Goal: Navigation & Orientation: Find specific page/section

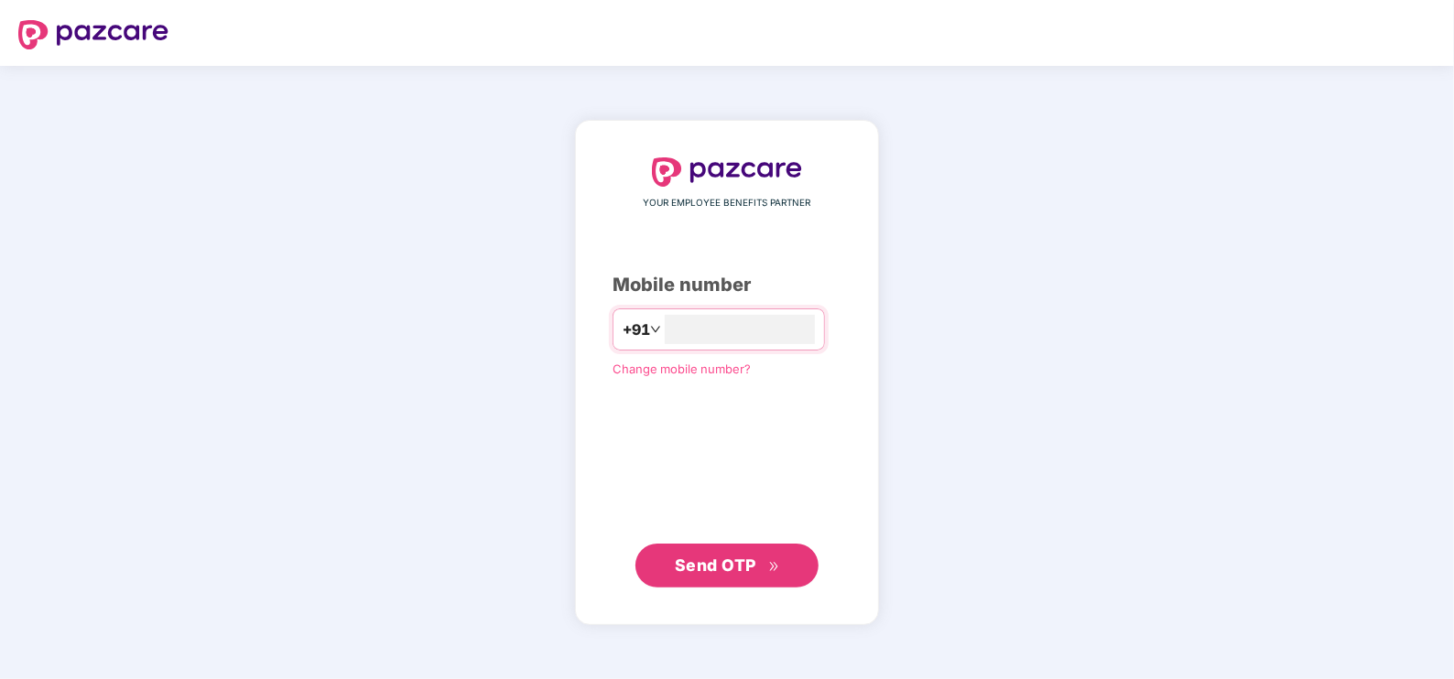
type input "*"
type input "**********"
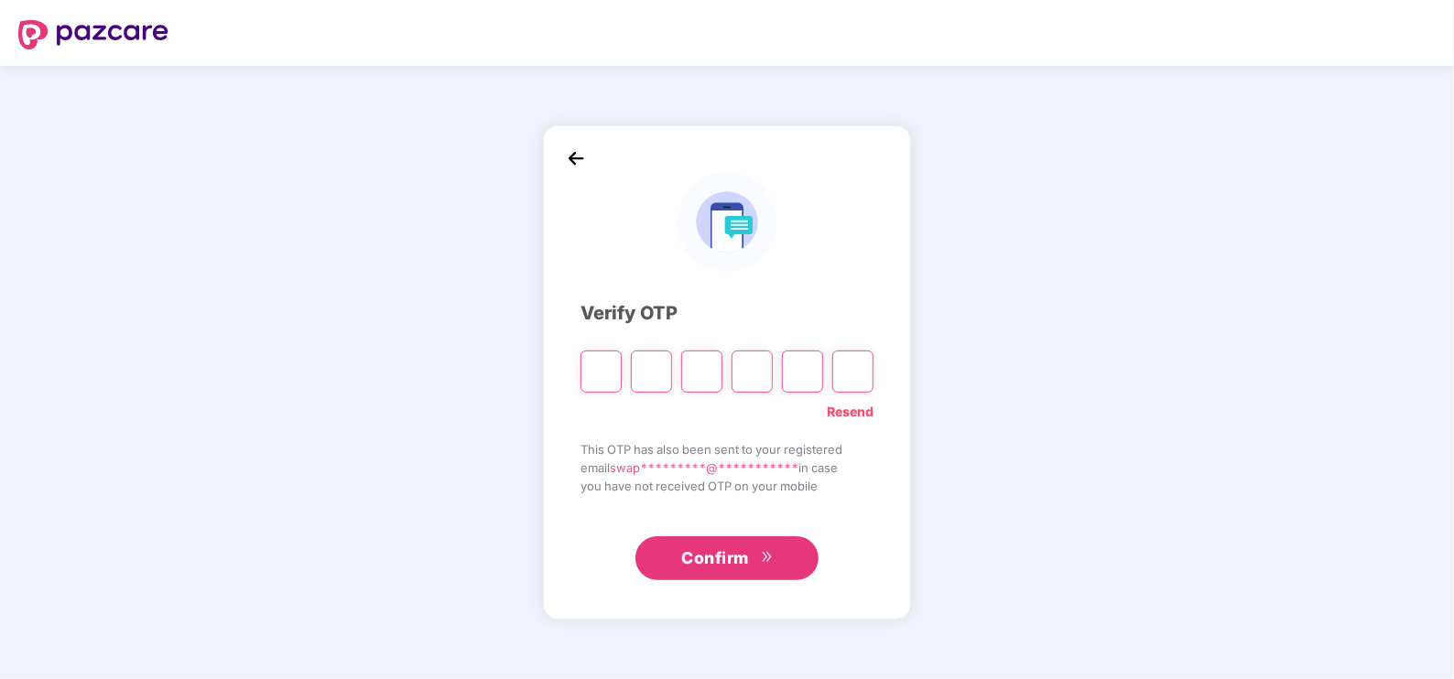
type input "*"
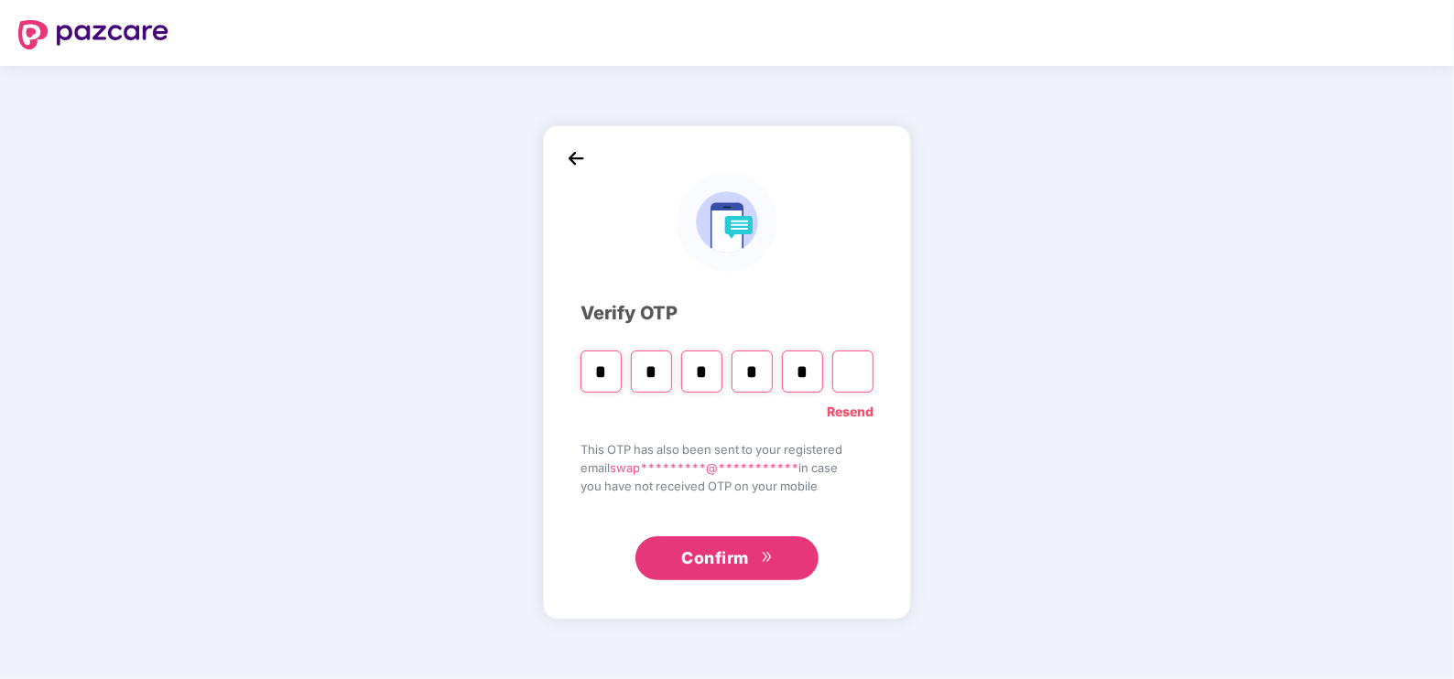
type input "*"
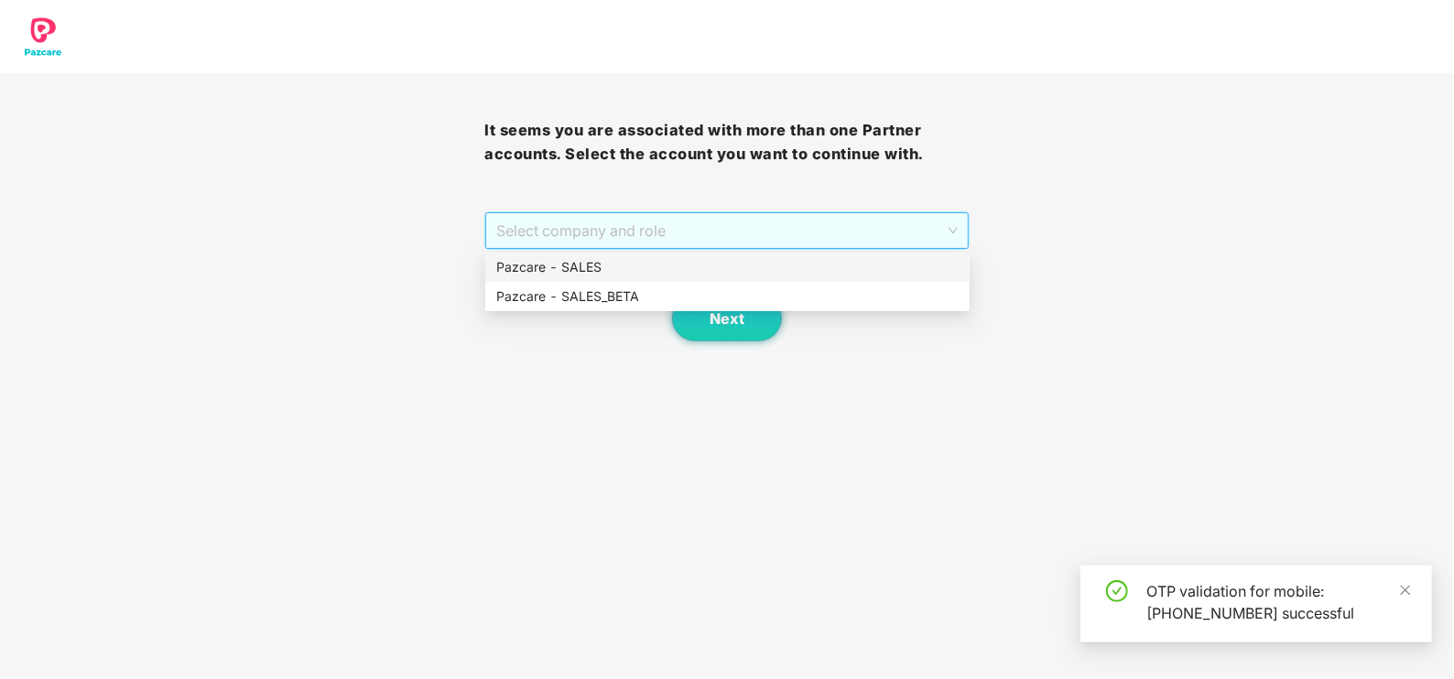
click at [657, 229] on span "Select company and role" at bounding box center [726, 230] width 460 height 35
click at [561, 254] on div "Pazcare - SALES" at bounding box center [727, 267] width 484 height 29
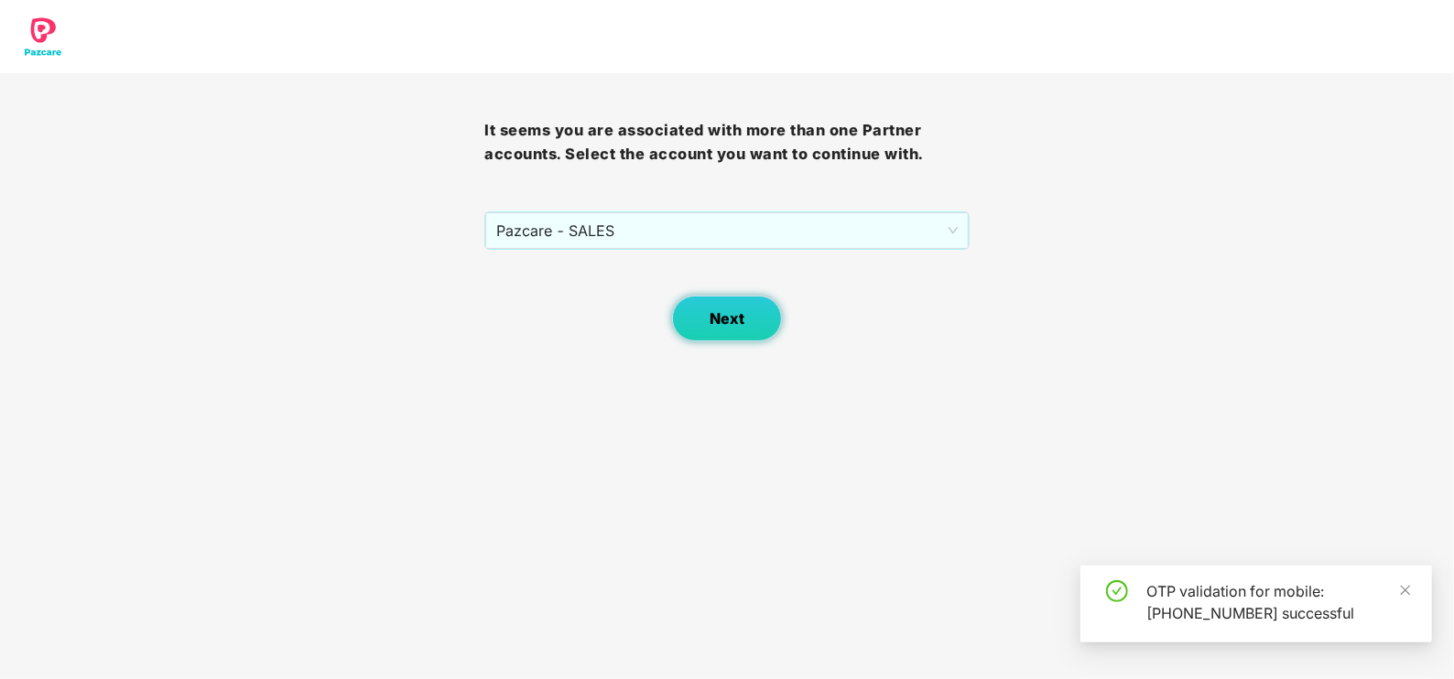
click at [691, 309] on button "Next" at bounding box center [727, 319] width 110 height 46
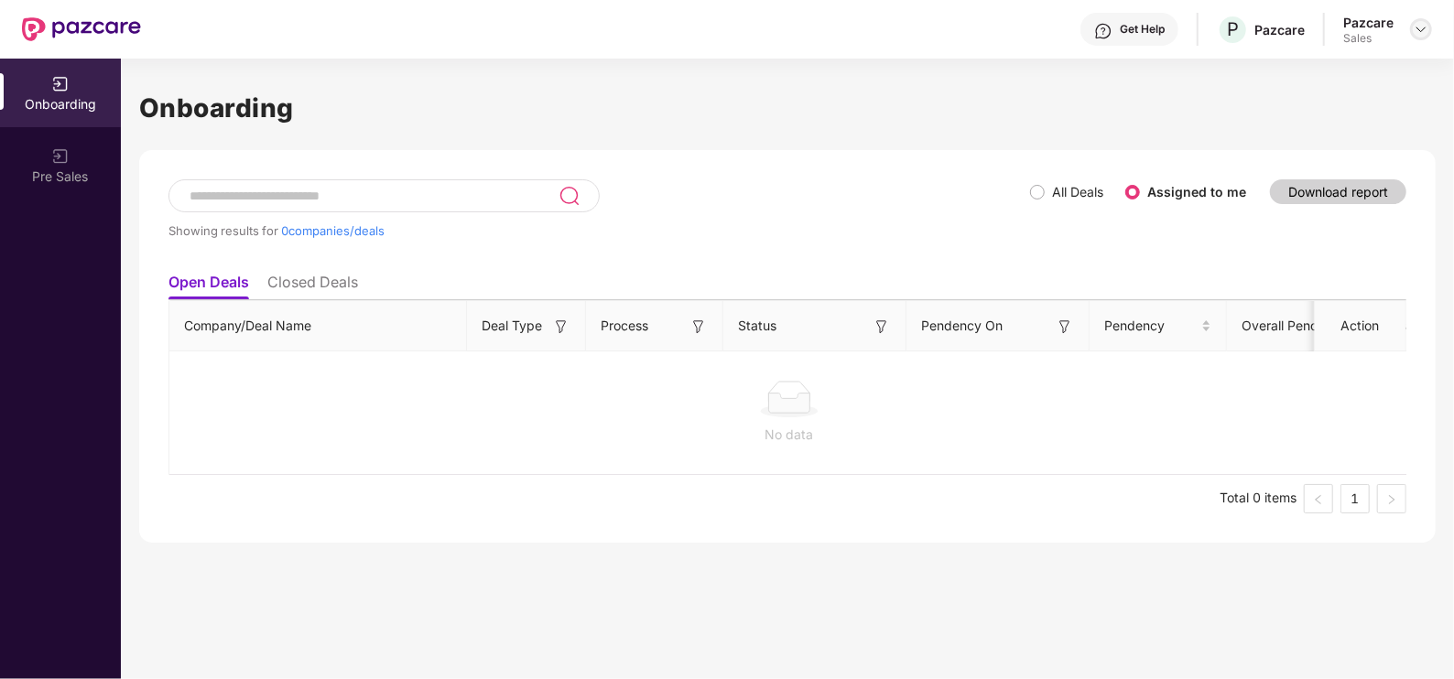
click at [1419, 34] on img at bounding box center [1420, 29] width 15 height 15
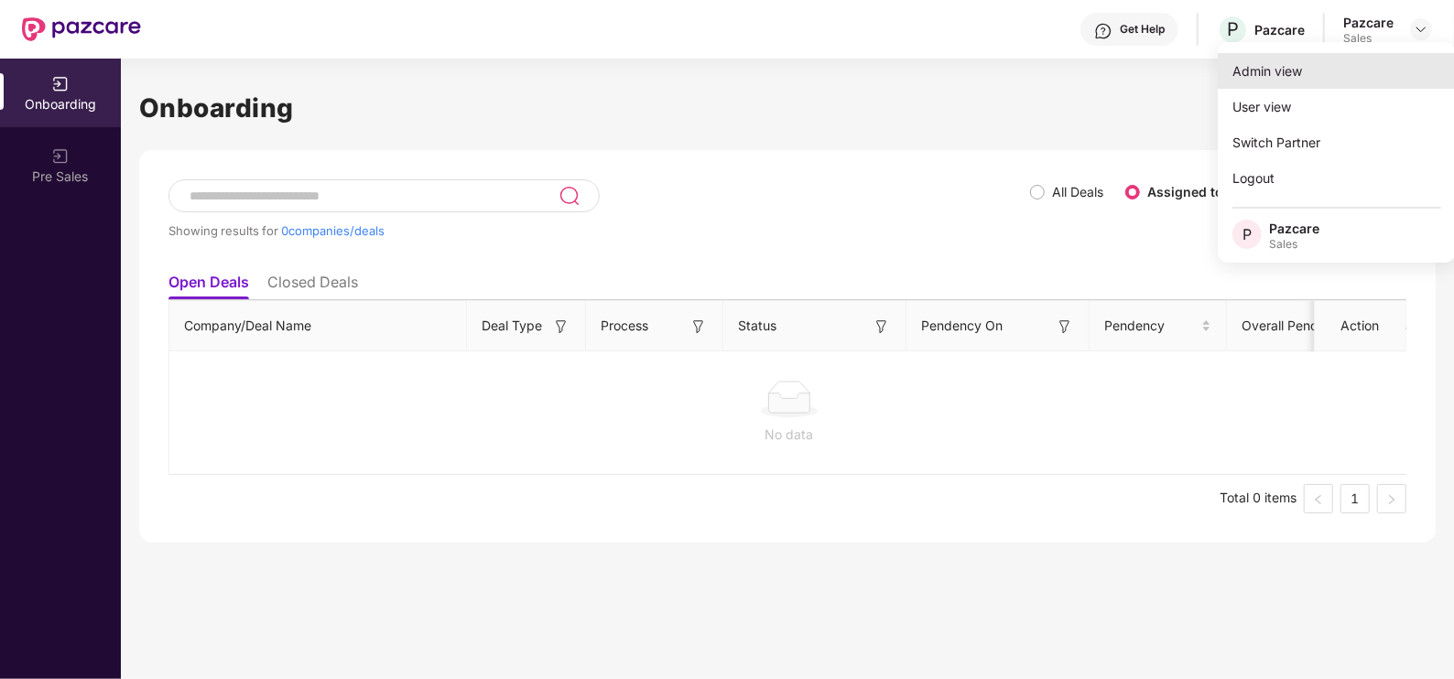
click at [1308, 70] on div "Admin view" at bounding box center [1336, 71] width 238 height 36
